Goal: Task Accomplishment & Management: Complete application form

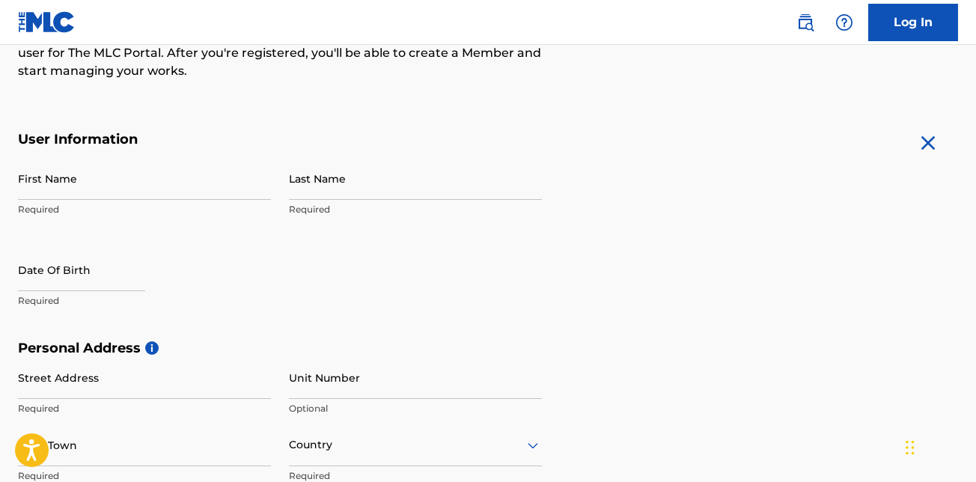
scroll to position [222, 0]
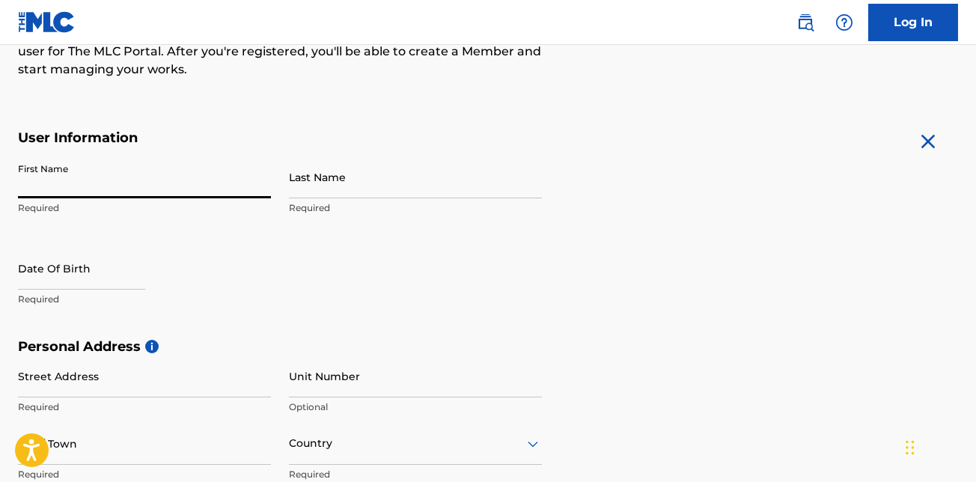
click at [100, 184] on input "First Name" at bounding box center [144, 177] width 253 height 43
type input "SHAINAE"
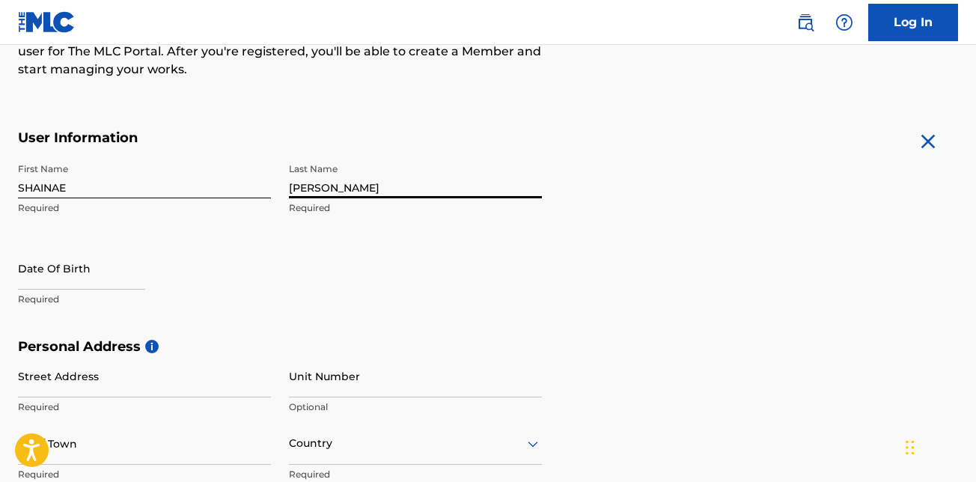
type input "[PERSON_NAME]"
select select "7"
select select "2025"
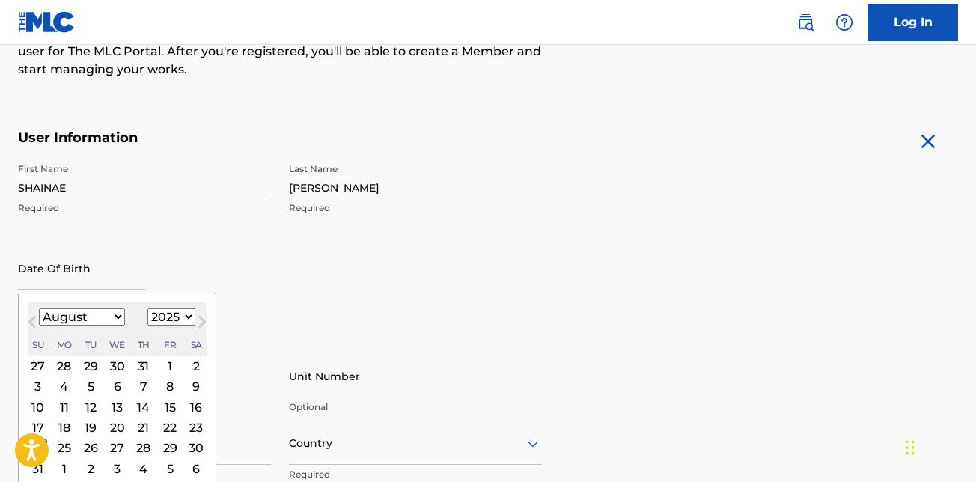
click at [90, 315] on select "January February March April May June July August September October November De…" at bounding box center [82, 316] width 86 height 17
select select "1"
click at [39, 308] on select "January February March April May June July August September October November De…" at bounding box center [82, 316] width 86 height 17
click at [179, 312] on select "1899 1900 1901 1902 1903 1904 1905 1906 1907 1908 1909 1910 1911 1912 1913 1914…" at bounding box center [171, 316] width 48 height 17
select select "1987"
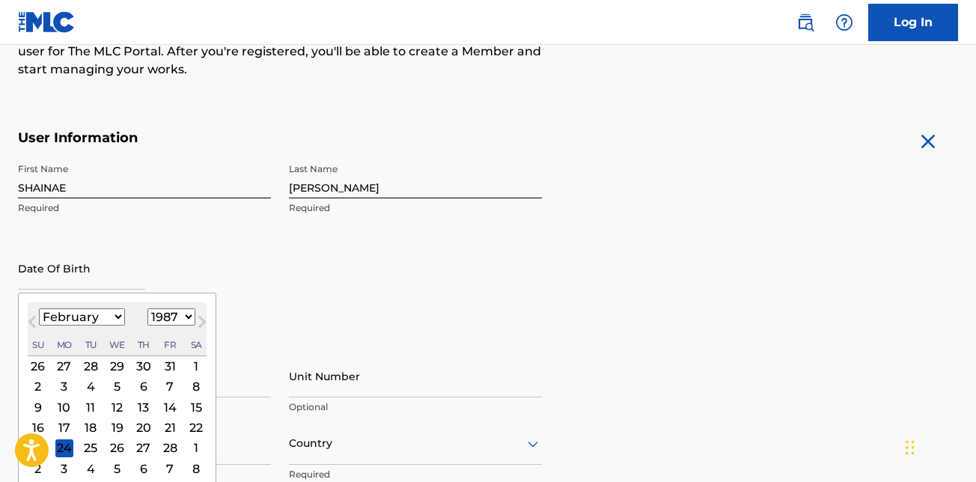
click at [147, 308] on select "1899 1900 1901 1902 1903 1904 1905 1906 1907 1908 1909 1910 1911 1912 1913 1914…" at bounding box center [171, 316] width 48 height 17
click at [66, 423] on div "23" at bounding box center [64, 427] width 18 height 18
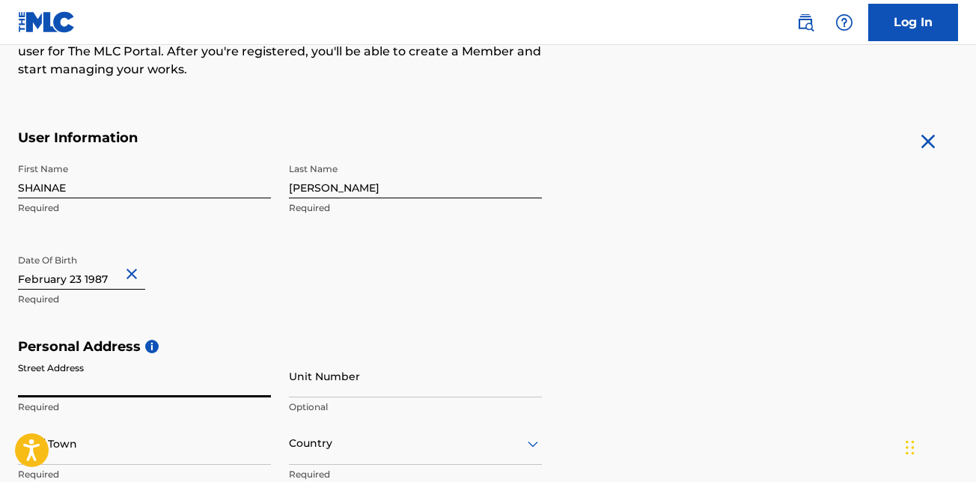
click at [61, 383] on input "Street Address" at bounding box center [144, 376] width 253 height 43
type input "65437 CRESTED HERON CT"
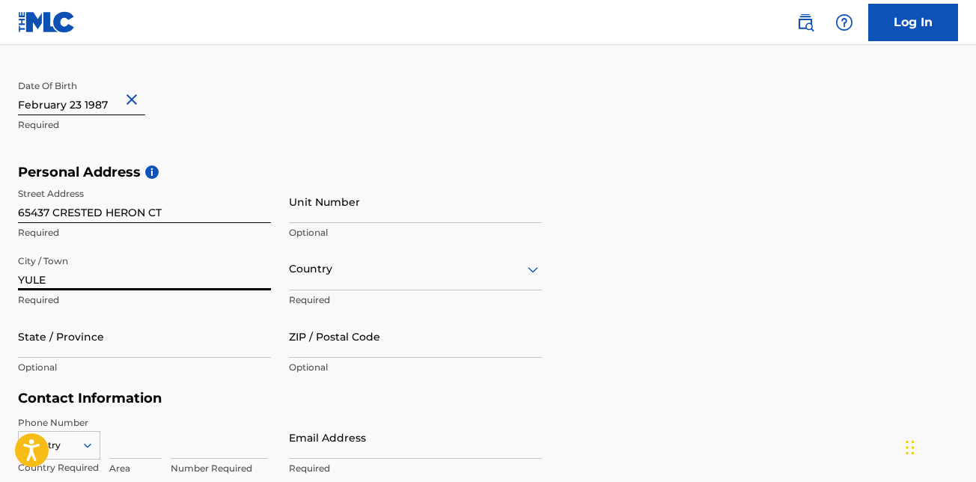
scroll to position [502, 0]
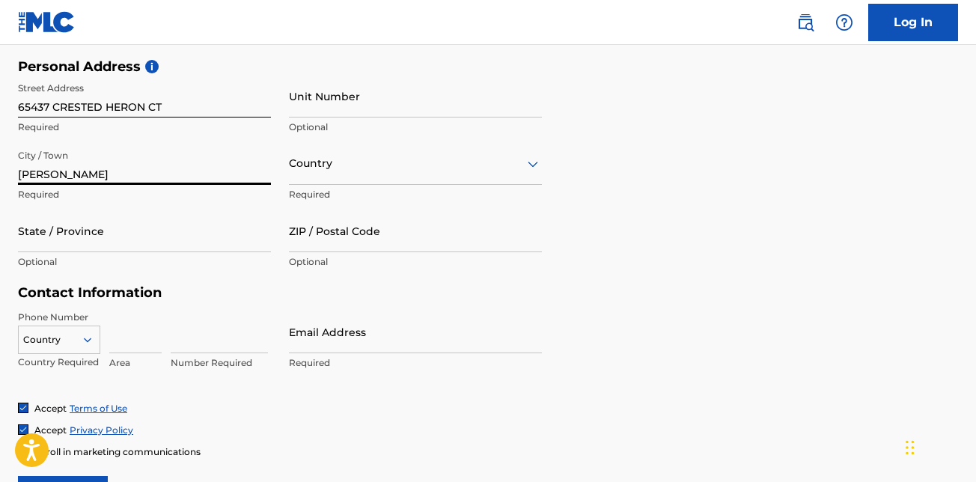
type input "[PERSON_NAME]"
click at [359, 171] on div at bounding box center [415, 163] width 253 height 19
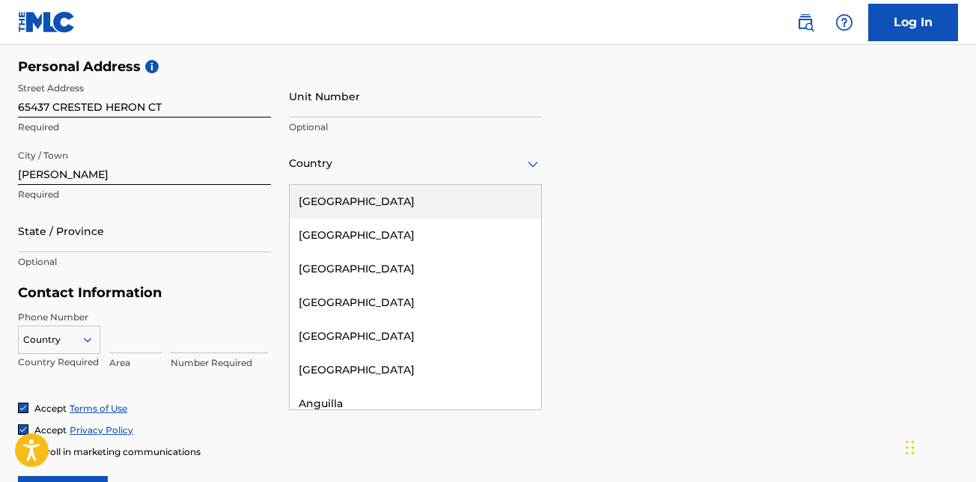
click at [473, 195] on div "[GEOGRAPHIC_DATA]" at bounding box center [416, 202] width 252 height 34
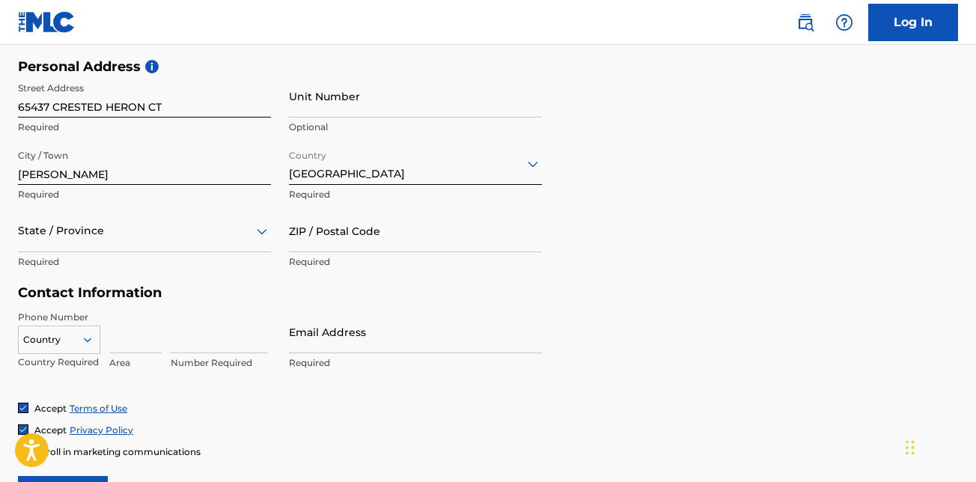
click at [165, 240] on div "State / Province" at bounding box center [144, 231] width 253 height 43
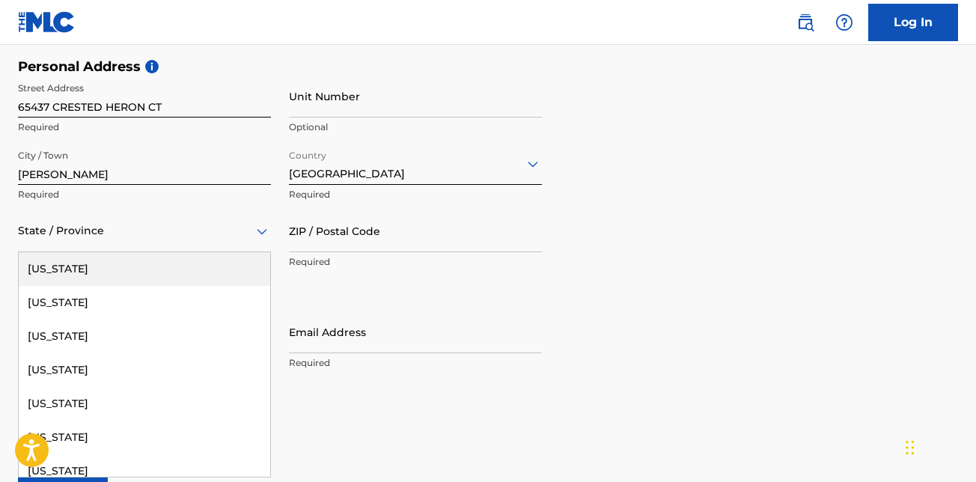
click at [165, 240] on div "State / Province" at bounding box center [144, 231] width 253 height 43
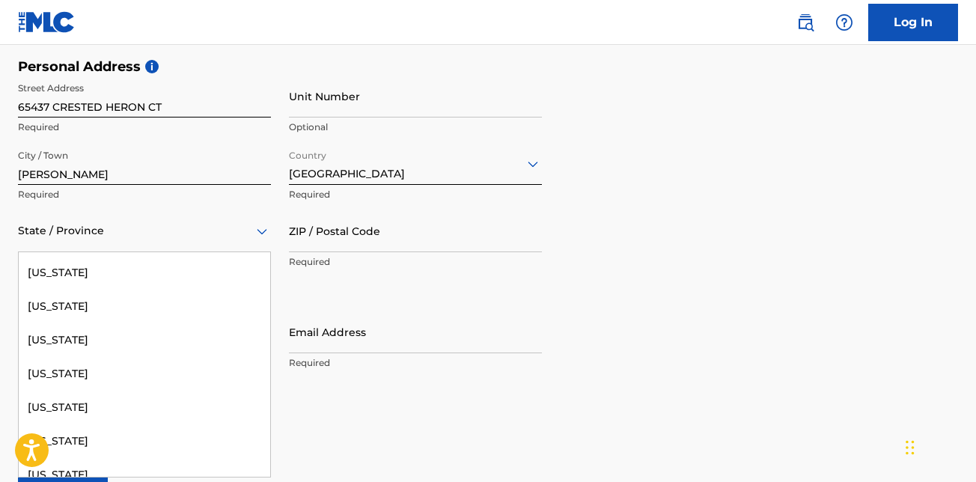
scroll to position [318, 0]
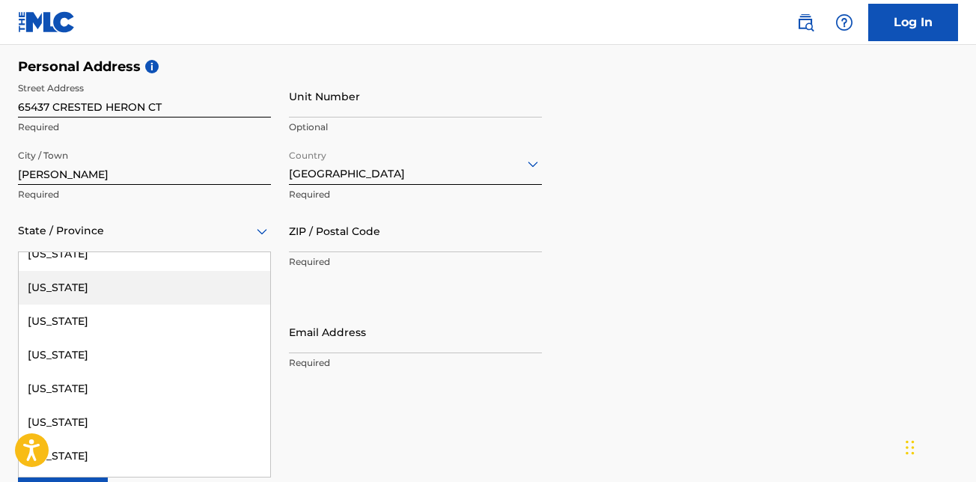
click at [138, 292] on div "[US_STATE]" at bounding box center [145, 288] width 252 height 34
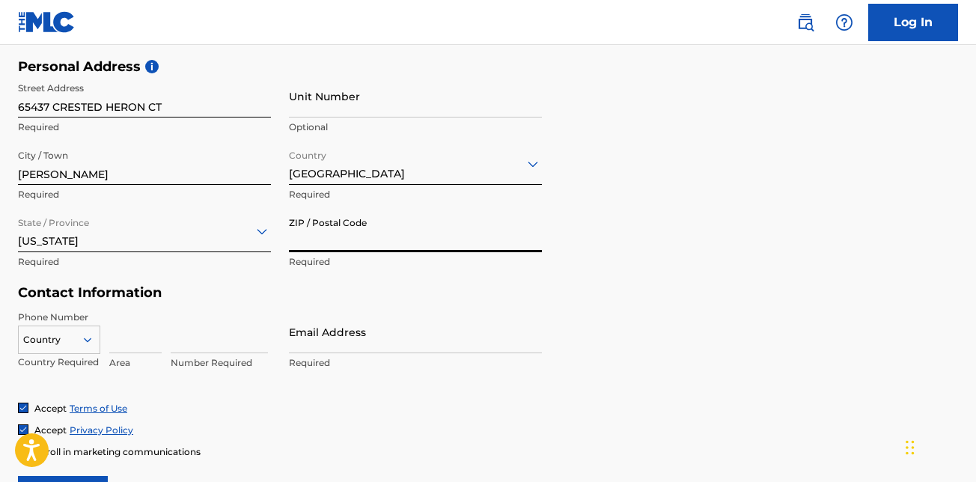
click at [308, 225] on input "ZIP / Postal Code" at bounding box center [415, 231] width 253 height 43
type input "32097"
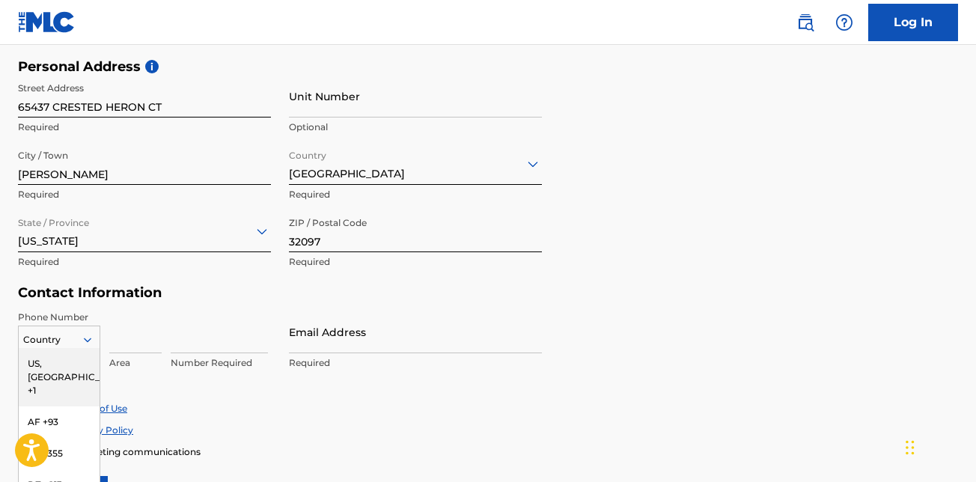
click at [90, 341] on div "216 results available. Use Up and Down to choose options, press Enter to select…" at bounding box center [59, 337] width 82 height 22
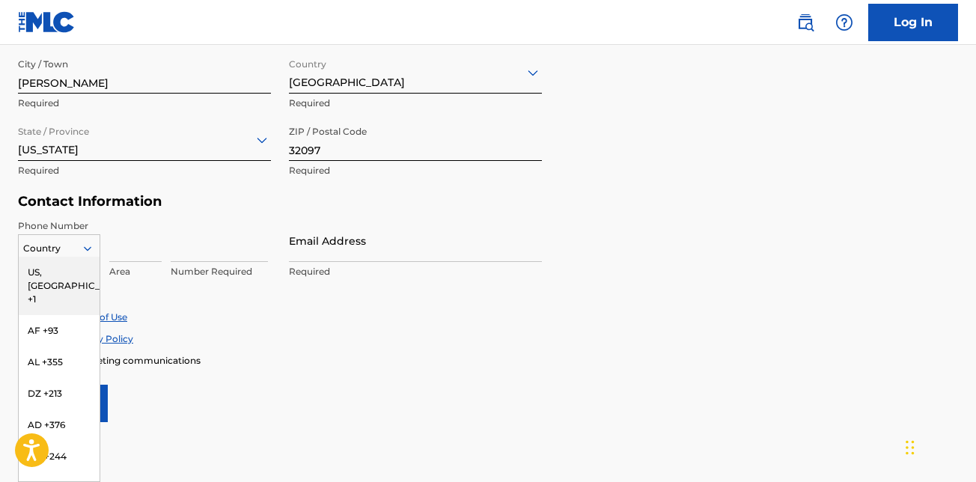
click at [60, 279] on div "US, [GEOGRAPHIC_DATA] +1" at bounding box center [59, 286] width 81 height 58
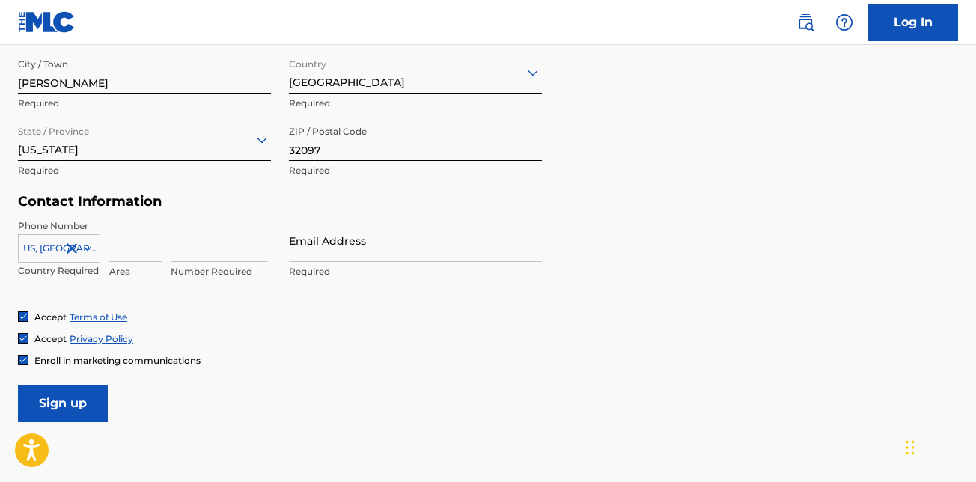
click at [133, 243] on input at bounding box center [135, 240] width 52 height 43
type input "754"
click at [193, 256] on input at bounding box center [219, 240] width 97 height 43
type input "2079053"
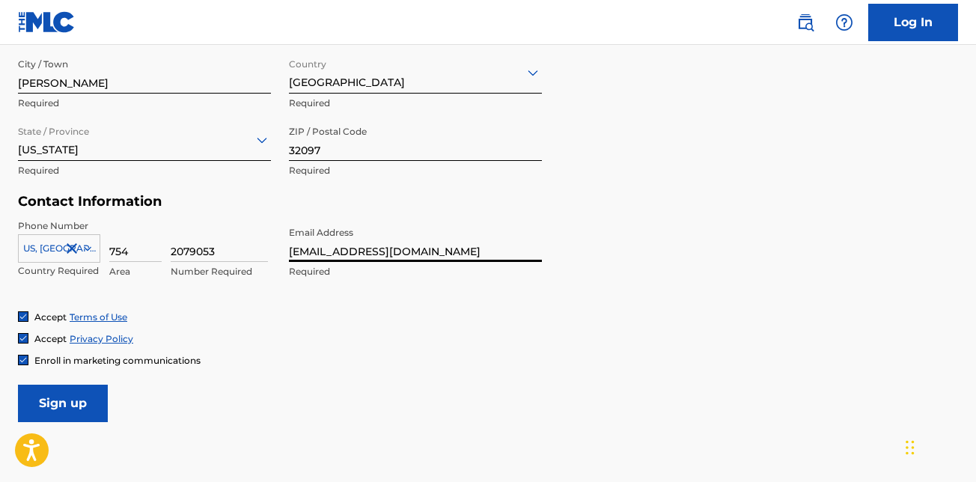
type input "[EMAIL_ADDRESS][DOMAIN_NAME]"
click at [197, 308] on div "Phone Number [GEOGRAPHIC_DATA], [GEOGRAPHIC_DATA] +1 Country Required 754 Area …" at bounding box center [280, 264] width 524 height 91
click at [88, 404] on input "Sign up" at bounding box center [63, 403] width 90 height 37
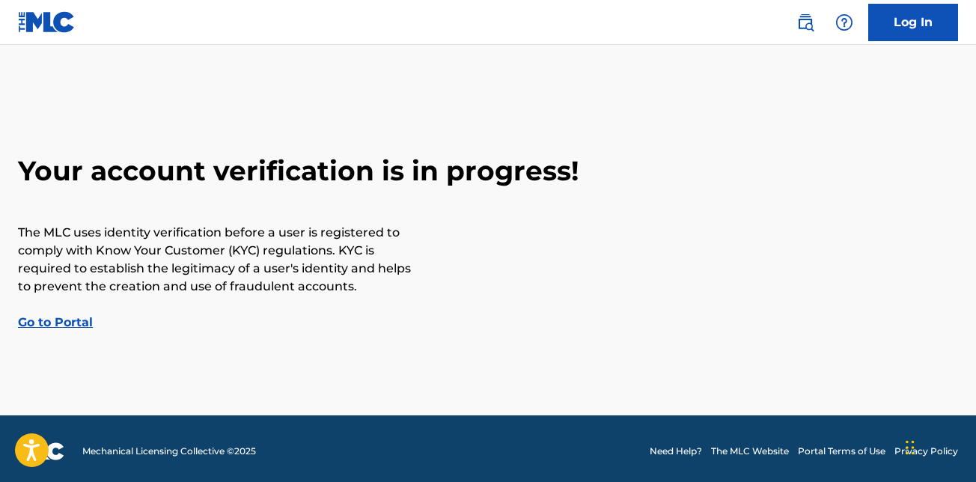
click at [59, 323] on link "Go to Portal" at bounding box center [55, 322] width 75 height 14
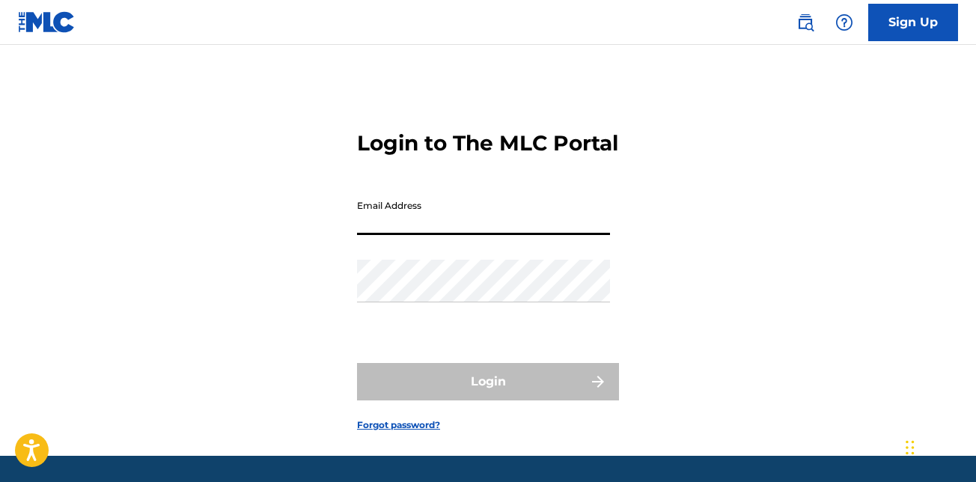
click at [379, 235] on input "Email Address" at bounding box center [483, 213] width 253 height 43
type input "S"
type input "[EMAIL_ADDRESS][DOMAIN_NAME]"
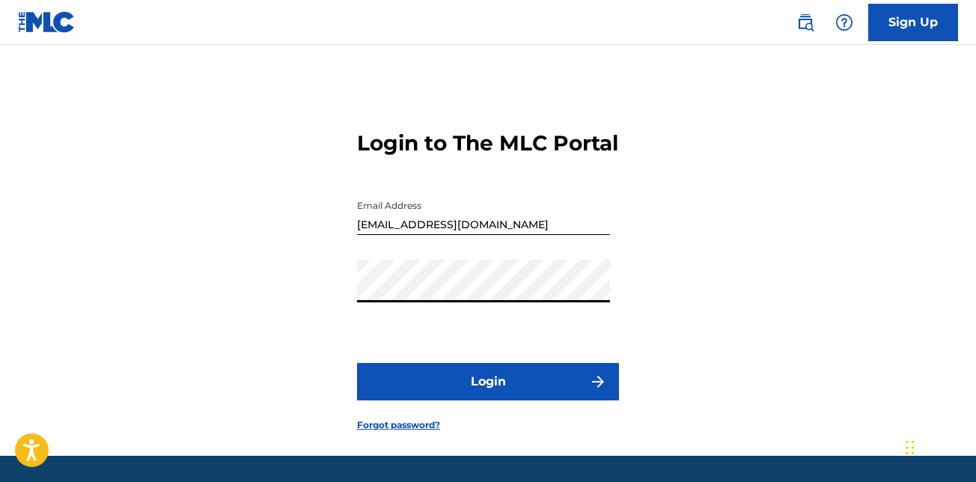
click at [357, 363] on button "Login" at bounding box center [488, 381] width 262 height 37
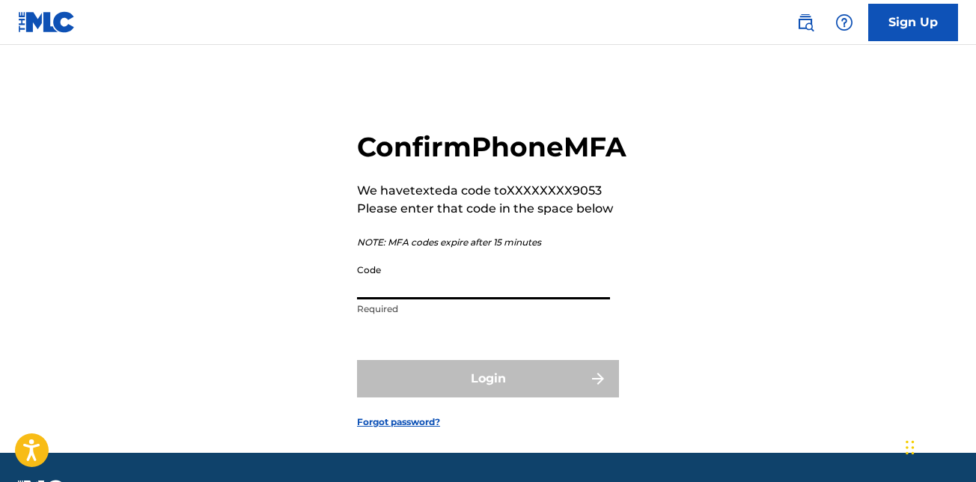
click at [390, 299] on input "Code" at bounding box center [483, 278] width 253 height 43
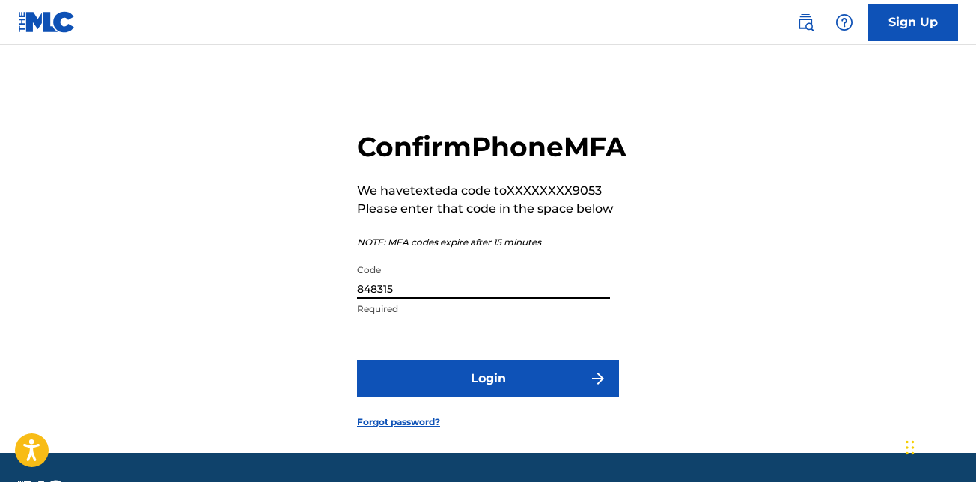
type input "848315"
click at [432, 398] on button "Login" at bounding box center [488, 378] width 262 height 37
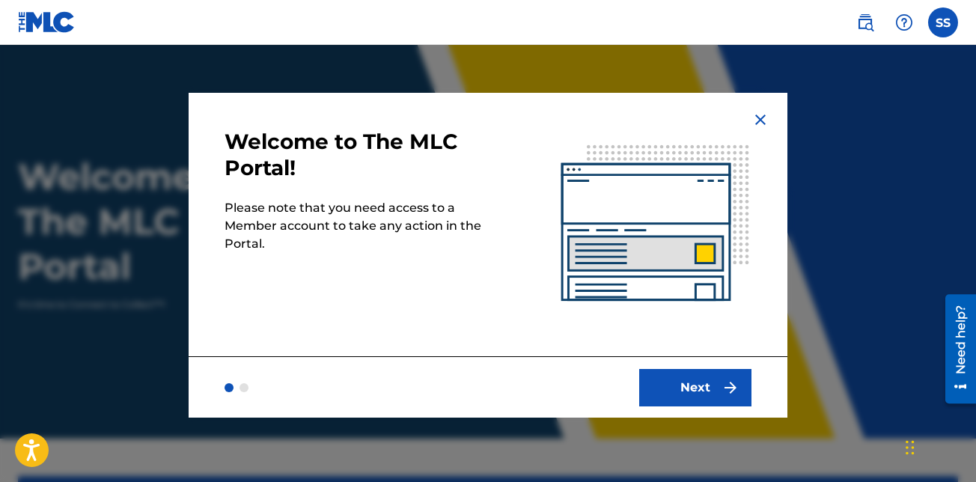
click at [694, 377] on button "Next" at bounding box center [695, 387] width 112 height 37
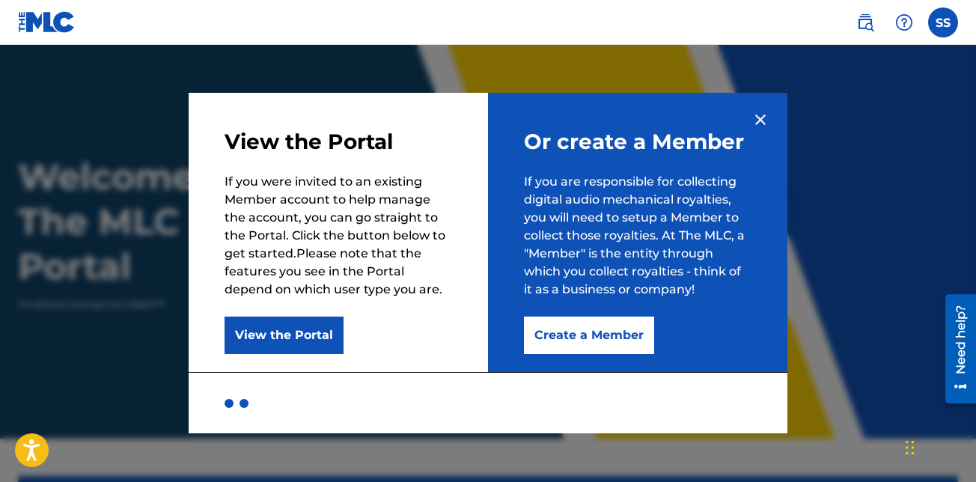
click at [577, 347] on button "Create a Member" at bounding box center [589, 335] width 130 height 37
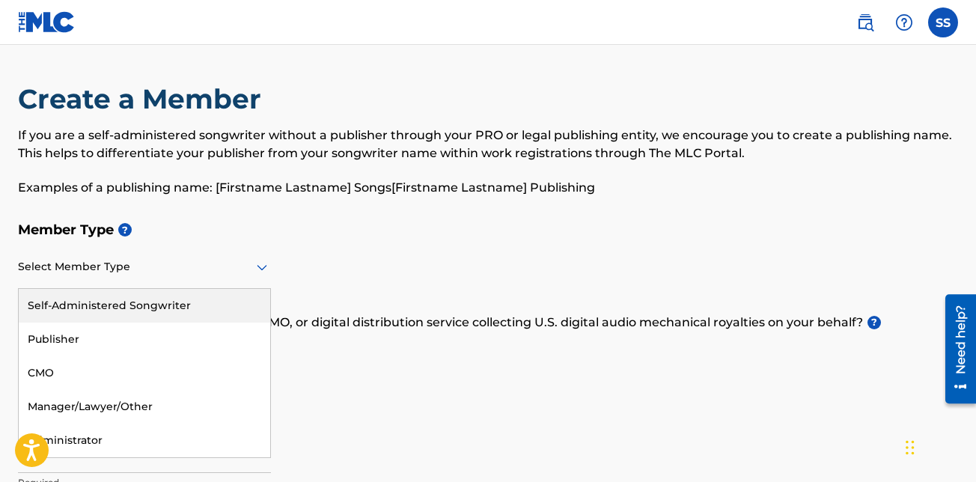
click at [228, 280] on div "Select Member Type" at bounding box center [144, 267] width 253 height 43
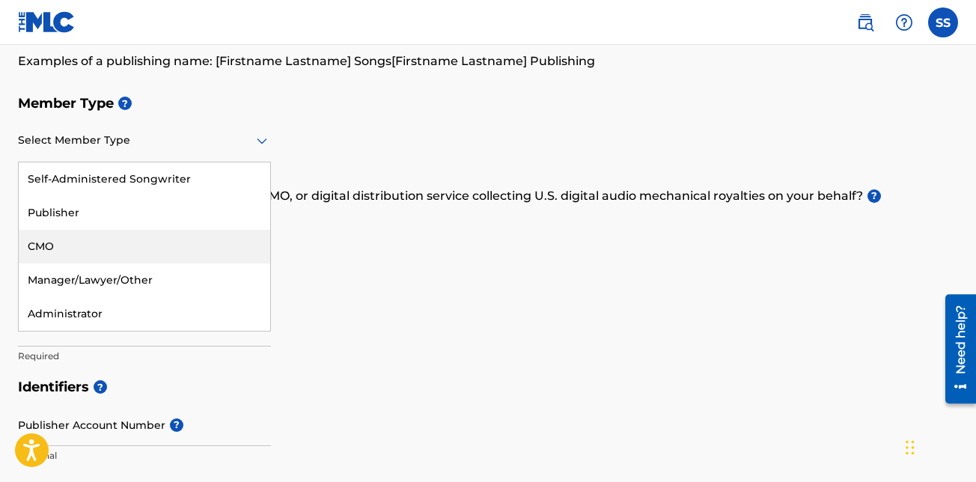
scroll to position [130, 0]
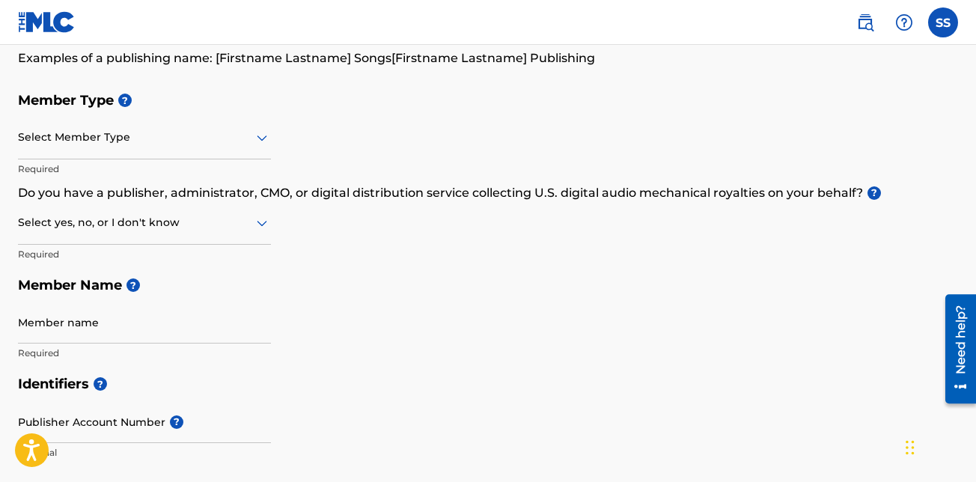
click at [305, 87] on h5 "Member Type ?" at bounding box center [488, 101] width 940 height 32
click at [237, 217] on div at bounding box center [144, 222] width 253 height 19
click at [210, 264] on div "Yes" at bounding box center [145, 262] width 252 height 34
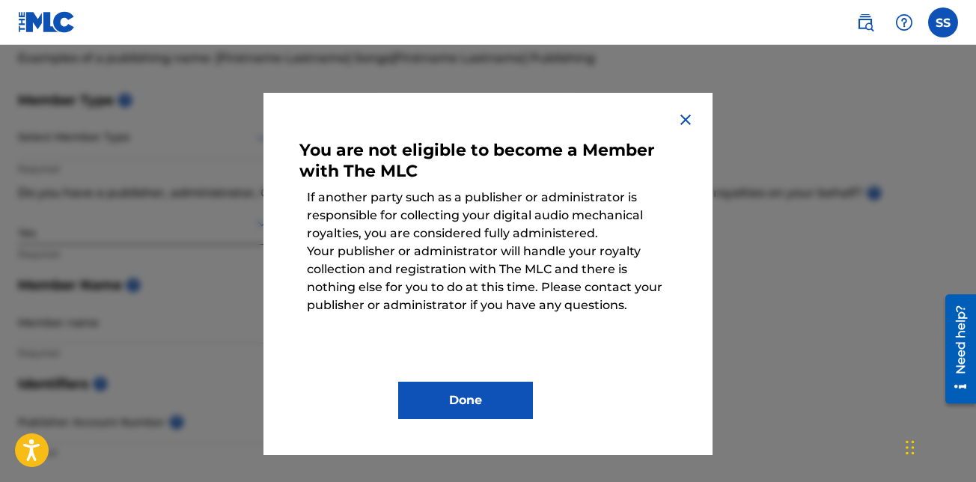
click at [680, 126] on img at bounding box center [686, 120] width 18 height 18
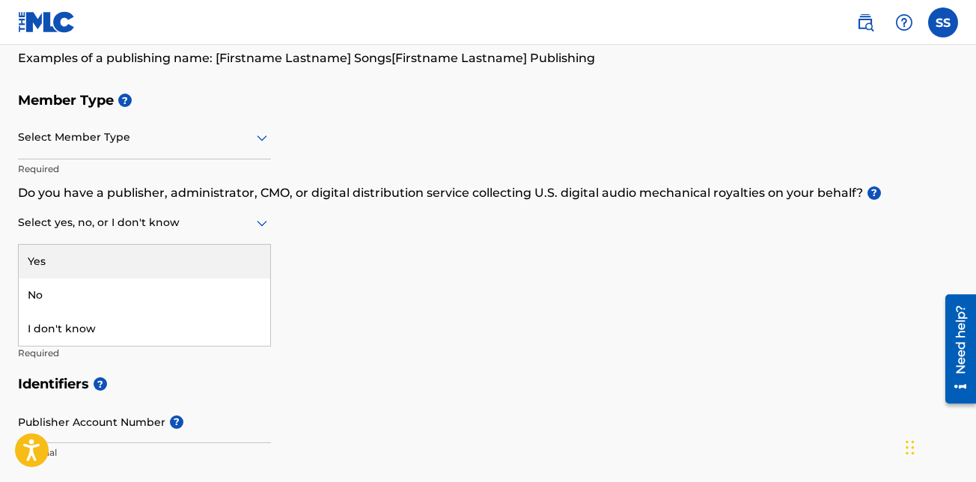
click at [162, 223] on div at bounding box center [144, 222] width 253 height 19
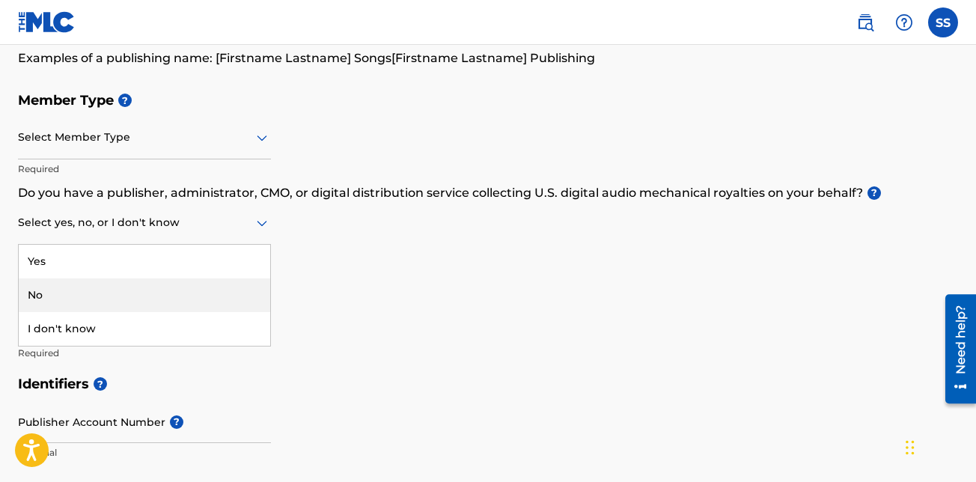
click at [115, 284] on div "No" at bounding box center [145, 295] width 252 height 34
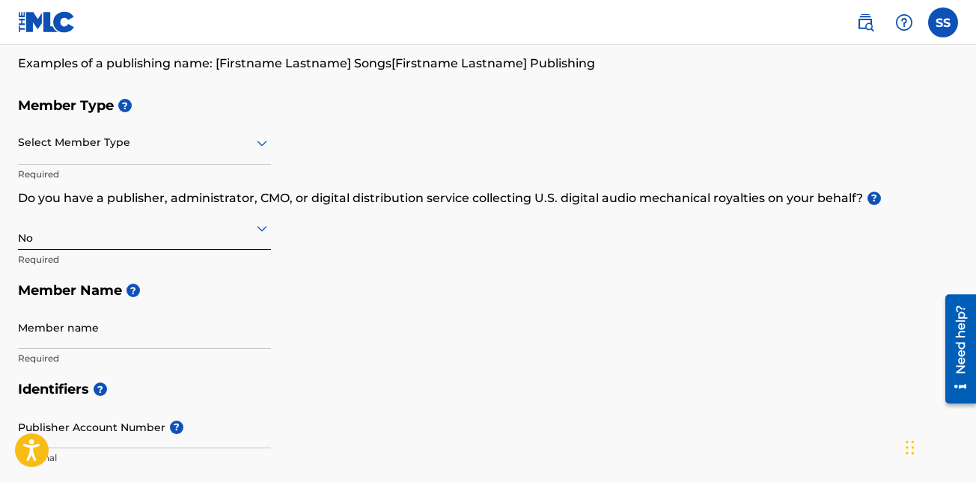
scroll to position [127, 0]
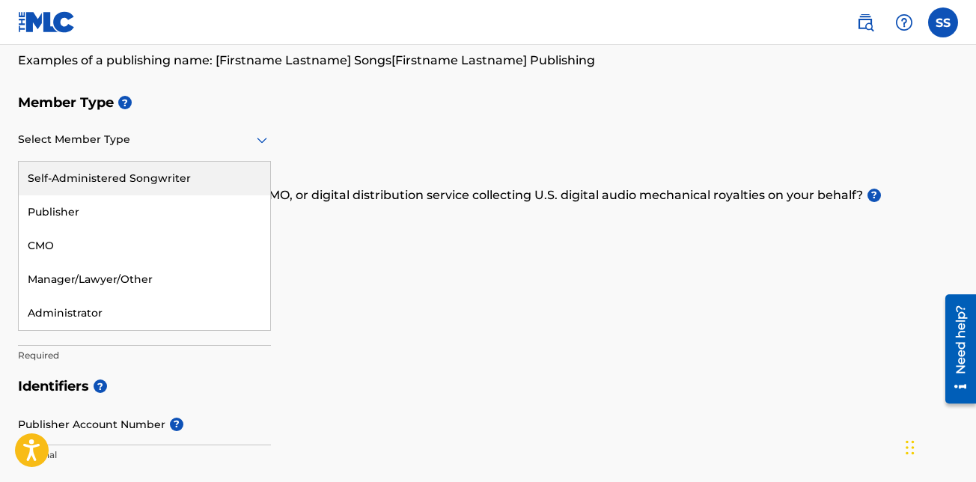
click at [231, 146] on div at bounding box center [144, 139] width 253 height 19
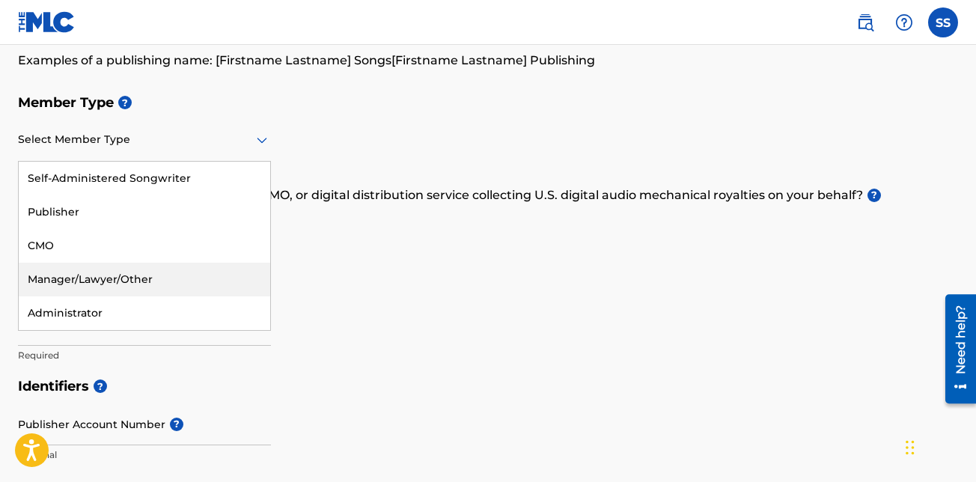
click at [162, 278] on div "Manager/Lawyer/Other" at bounding box center [145, 280] width 252 height 34
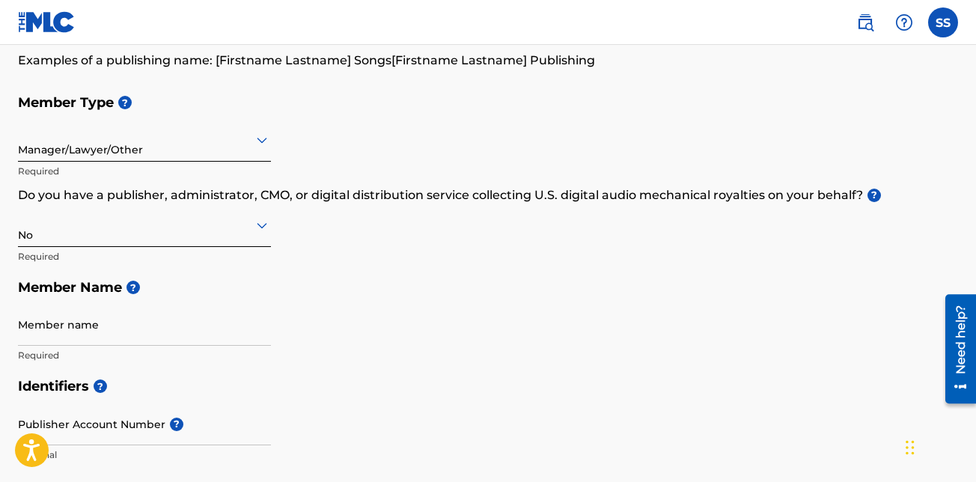
click at [162, 278] on h5 "Member Name ?" at bounding box center [488, 288] width 940 height 32
click at [103, 333] on input "Member name" at bounding box center [144, 324] width 253 height 43
type input "[PERSON_NAME]"
click at [311, 319] on div "Member Type ? Manager/Lawyer/Other Required Do you have a publisher, administra…" at bounding box center [488, 229] width 940 height 284
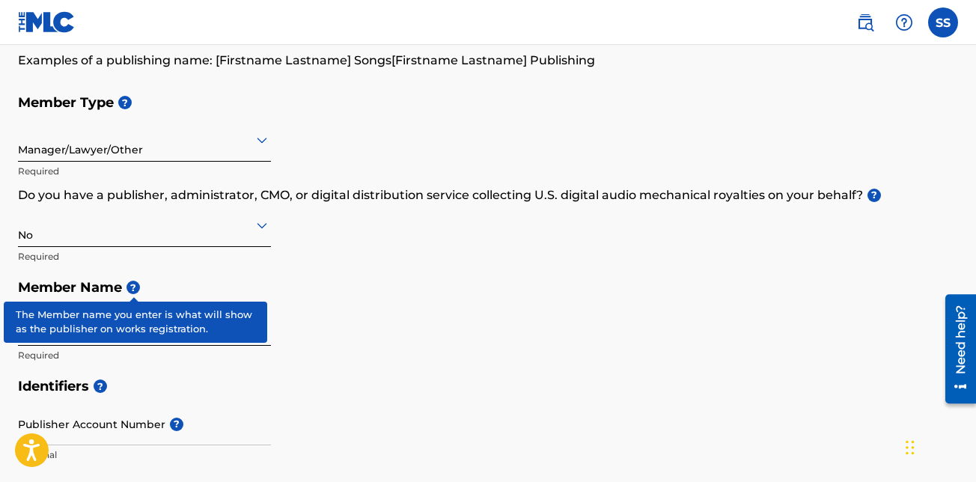
click at [137, 290] on span "?" at bounding box center [133, 287] width 13 height 13
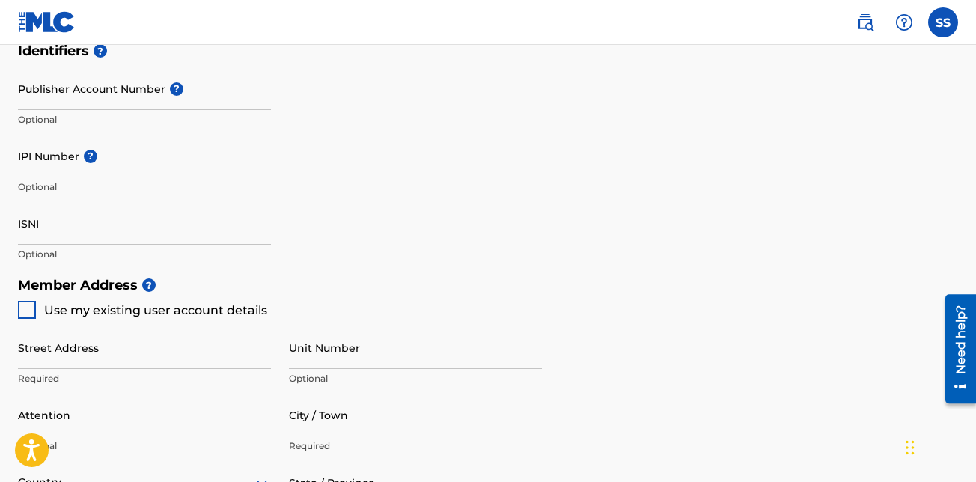
scroll to position [589, 0]
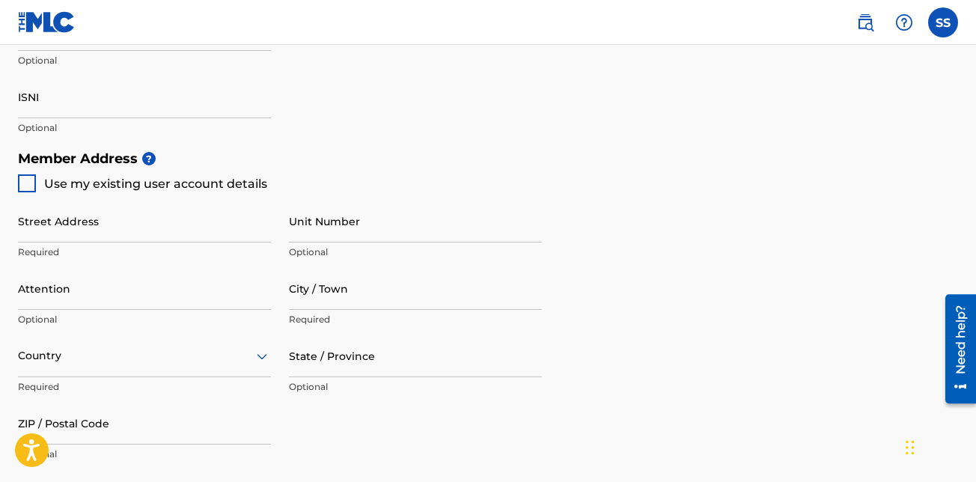
drag, startPoint x: 981, startPoint y: 160, endPoint x: 20, endPoint y: 24, distance: 970.1
click at [33, 184] on div at bounding box center [27, 183] width 18 height 18
type input "65437 CRESTED HERON CT"
type input "[PERSON_NAME]"
type input "32097"
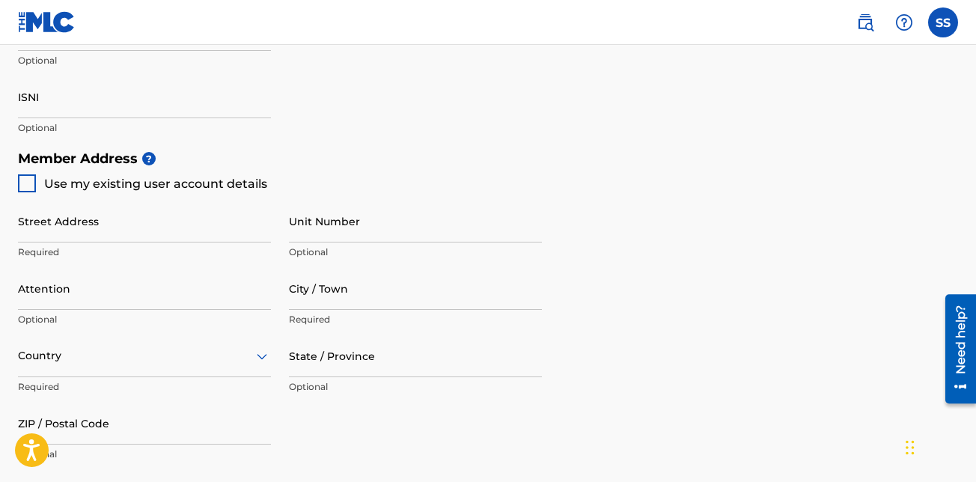
type input "754"
type input "2079053"
type input "[EMAIL_ADDRESS][DOMAIN_NAME]"
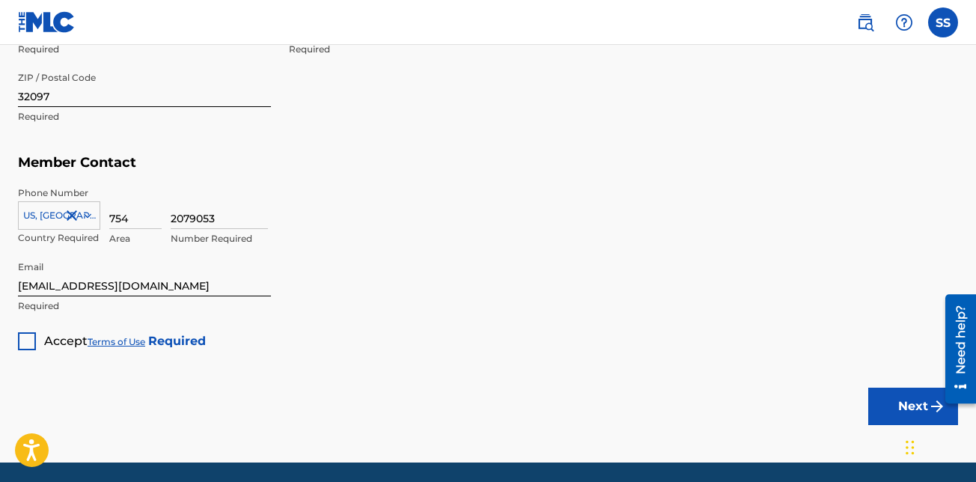
scroll to position [928, 0]
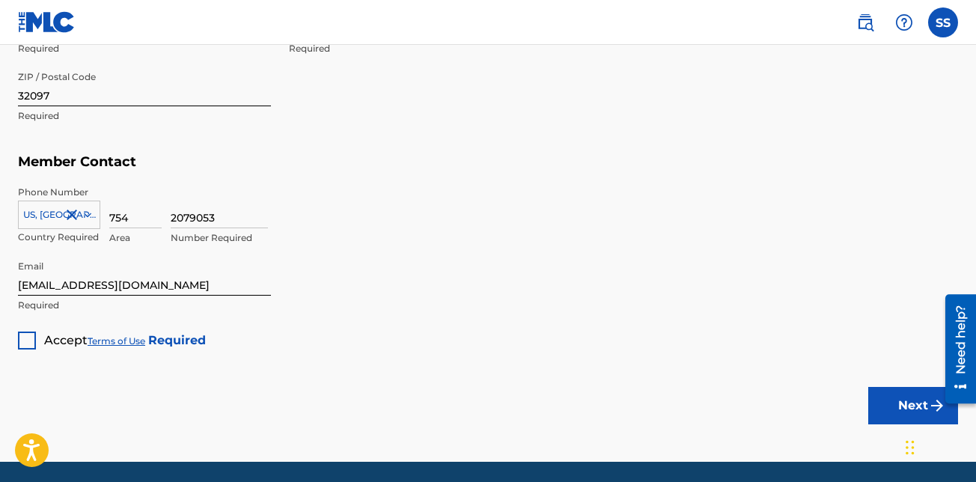
click at [23, 338] on div at bounding box center [27, 341] width 18 height 18
click at [890, 403] on button "Next" at bounding box center [913, 405] width 90 height 37
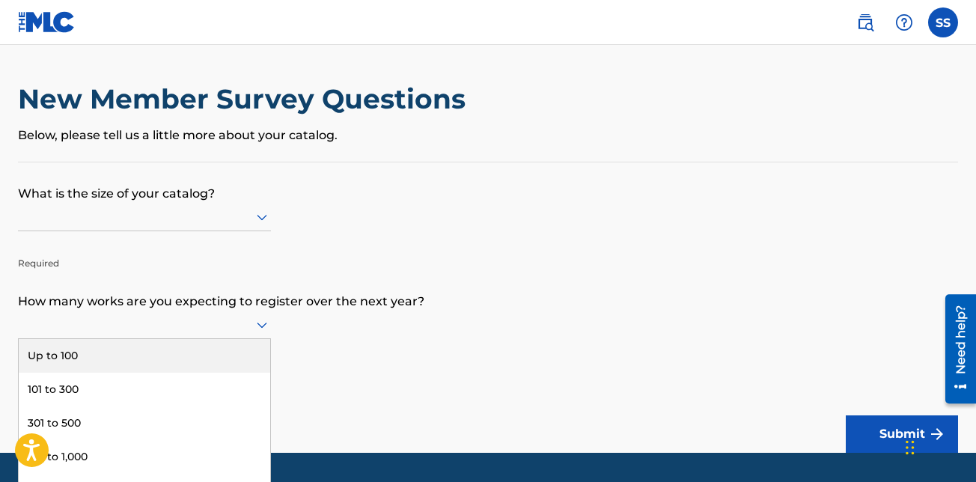
scroll to position [43, 0]
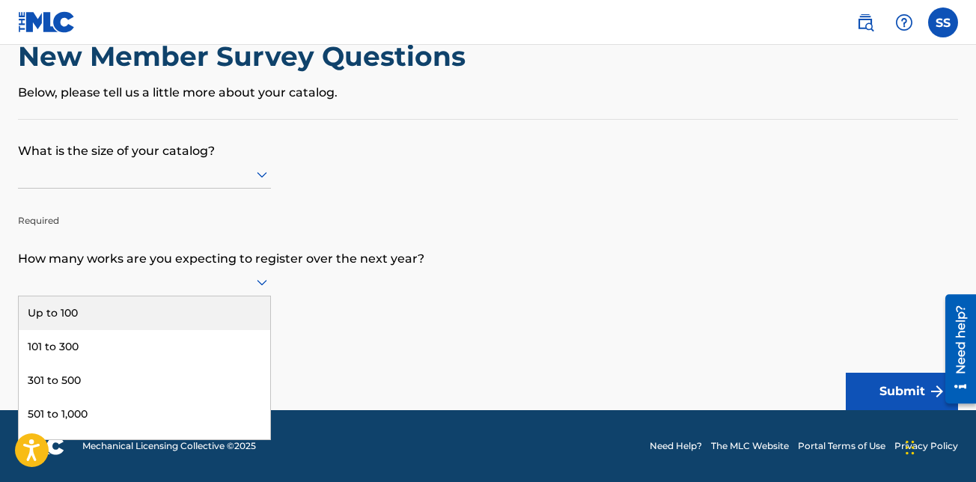
click at [232, 296] on div "9 results available. Use Up and Down to choose options, press Enter to select t…" at bounding box center [144, 282] width 253 height 28
click at [179, 312] on div "Up to 100" at bounding box center [145, 313] width 252 height 34
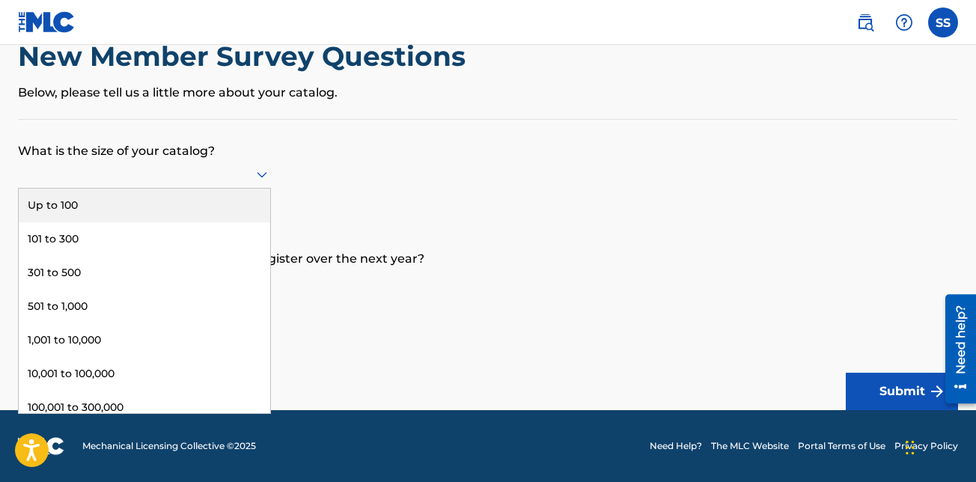
click at [188, 177] on div at bounding box center [144, 174] width 253 height 19
click at [185, 192] on div "Up to 100" at bounding box center [145, 206] width 252 height 34
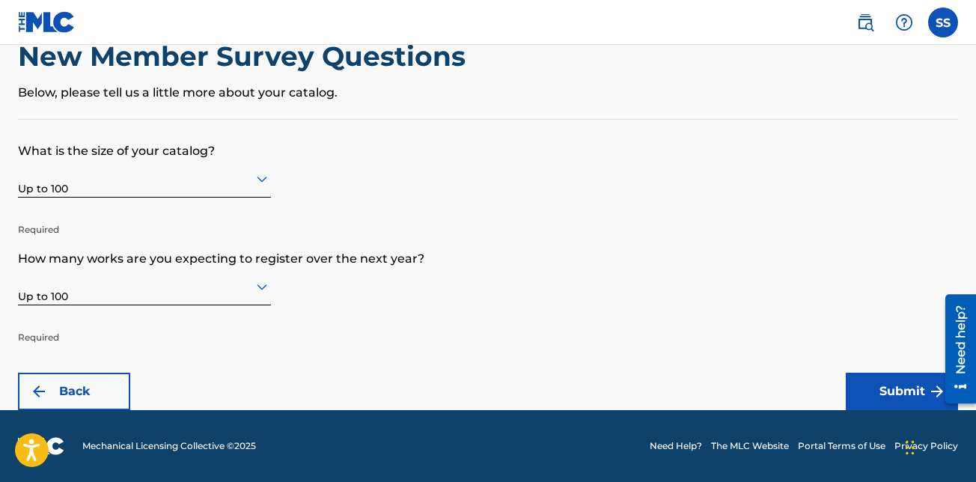
click at [883, 381] on button "Submit" at bounding box center [902, 391] width 112 height 37
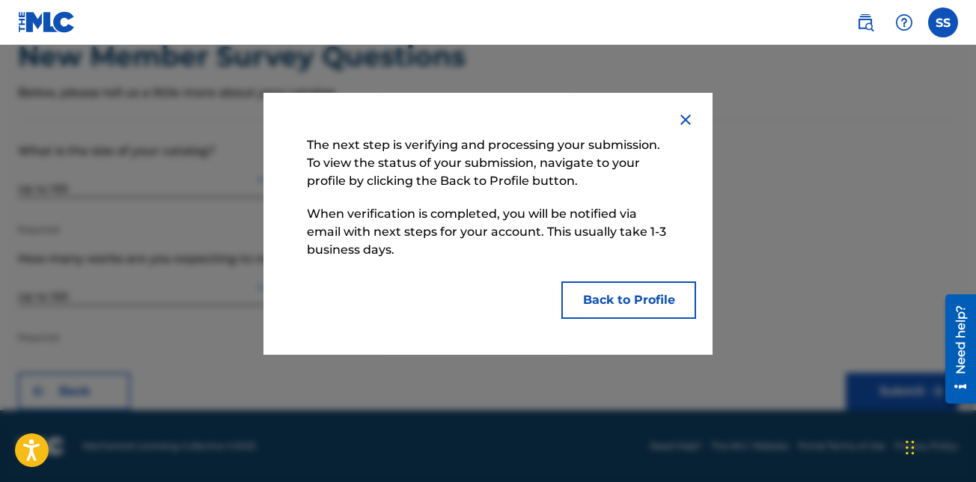
click at [684, 124] on img at bounding box center [686, 120] width 18 height 18
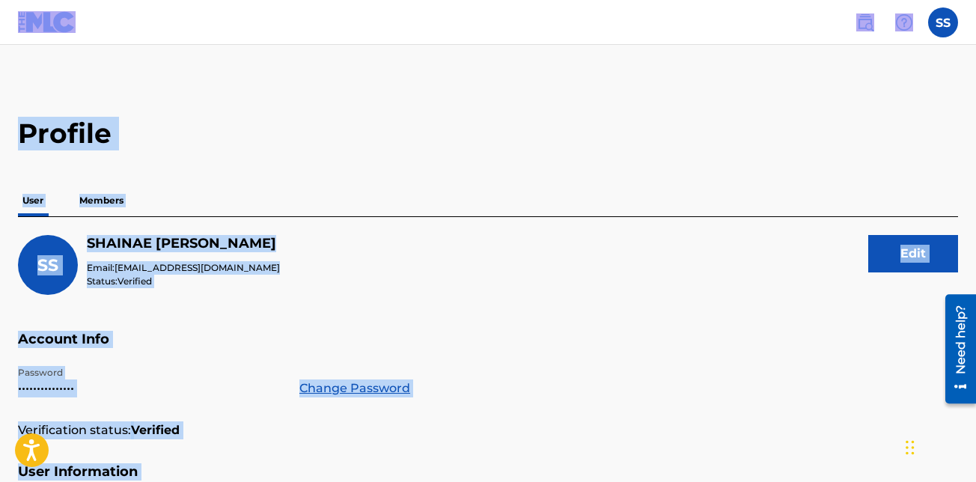
click at [684, 124] on h2 "Profile" at bounding box center [488, 134] width 940 height 34
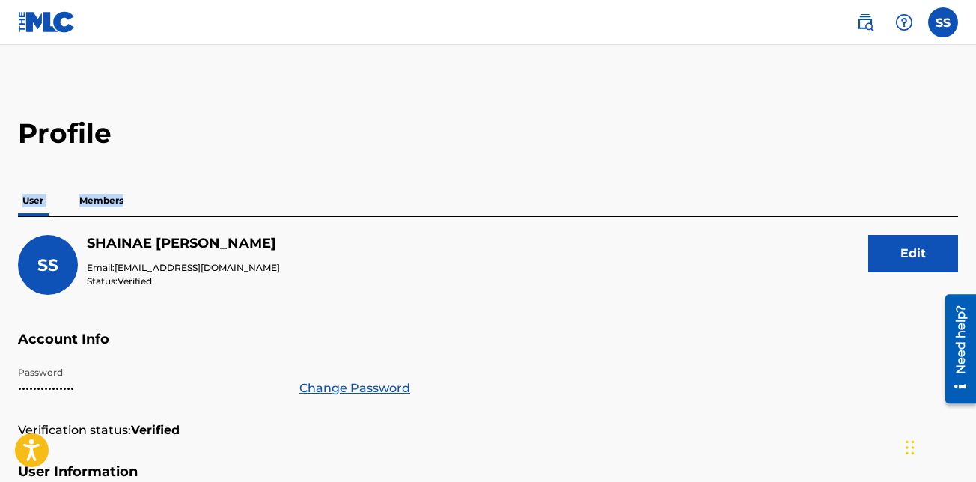
drag, startPoint x: 923, startPoint y: 159, endPoint x: 981, endPoint y: 139, distance: 61.1
click at [975, 139] on html "Accessibility Screen-Reader Guide, Feedback, and Issue Reporting | New window C…" at bounding box center [488, 241] width 976 height 482
click at [693, 188] on div "User Members" at bounding box center [488, 200] width 940 height 31
click at [91, 201] on p "Members" at bounding box center [101, 200] width 53 height 31
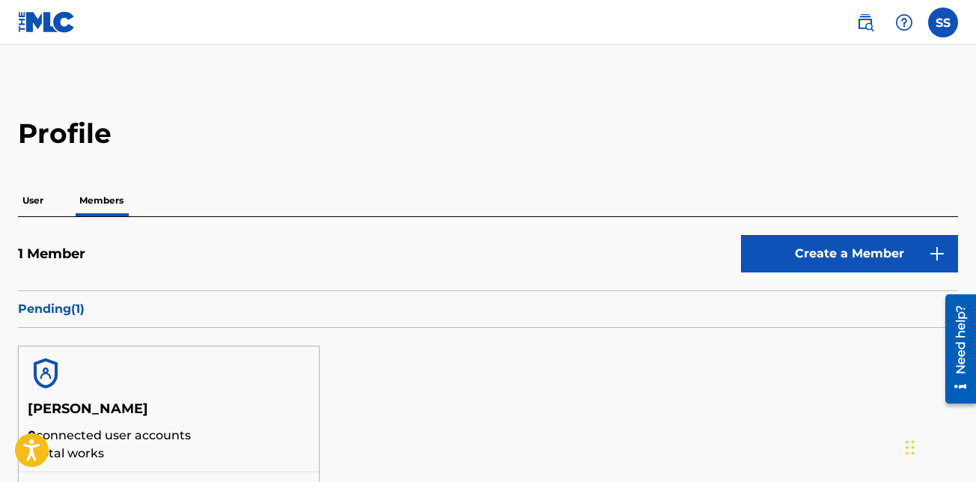
click at [944, 30] on label at bounding box center [943, 22] width 30 height 30
click at [943, 22] on input "SS [PERSON_NAME] [EMAIL_ADDRESS][DOMAIN_NAME] Notification Preferences Profile …" at bounding box center [943, 22] width 0 height 0
